Goal: Find specific page/section: Find specific page/section

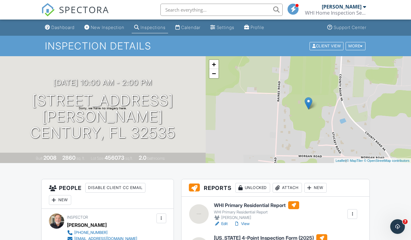
click at [150, 31] on link "Inspections" at bounding box center [150, 27] width 36 height 11
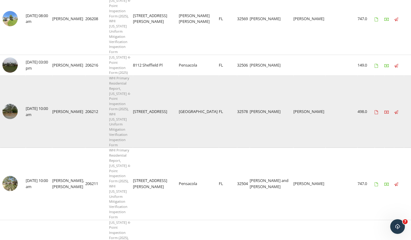
scroll to position [122, 0]
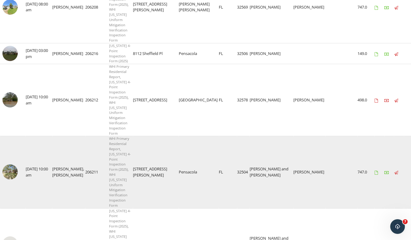
click at [16, 164] on img at bounding box center [9, 171] width 15 height 15
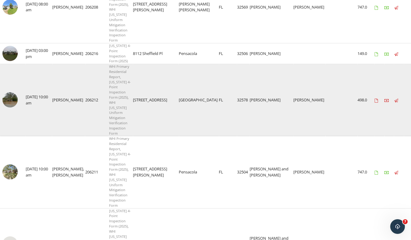
scroll to position [153, 0]
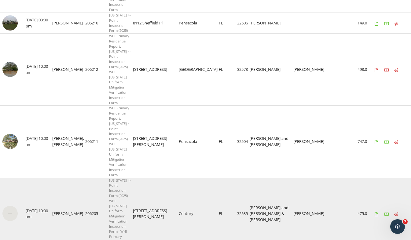
click at [8, 206] on img at bounding box center [9, 213] width 15 height 15
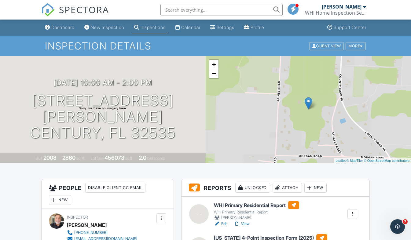
click at [205, 210] on div at bounding box center [199, 214] width 20 height 20
